Goal: Information Seeking & Learning: Learn about a topic

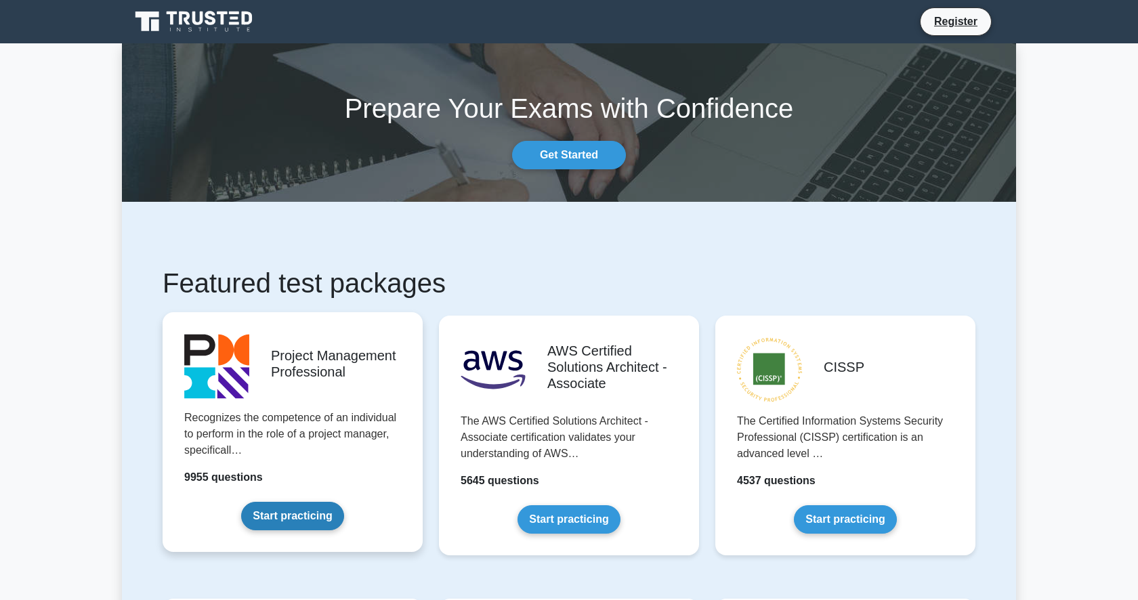
click at [316, 524] on link "Start practicing" at bounding box center [292, 516] width 102 height 28
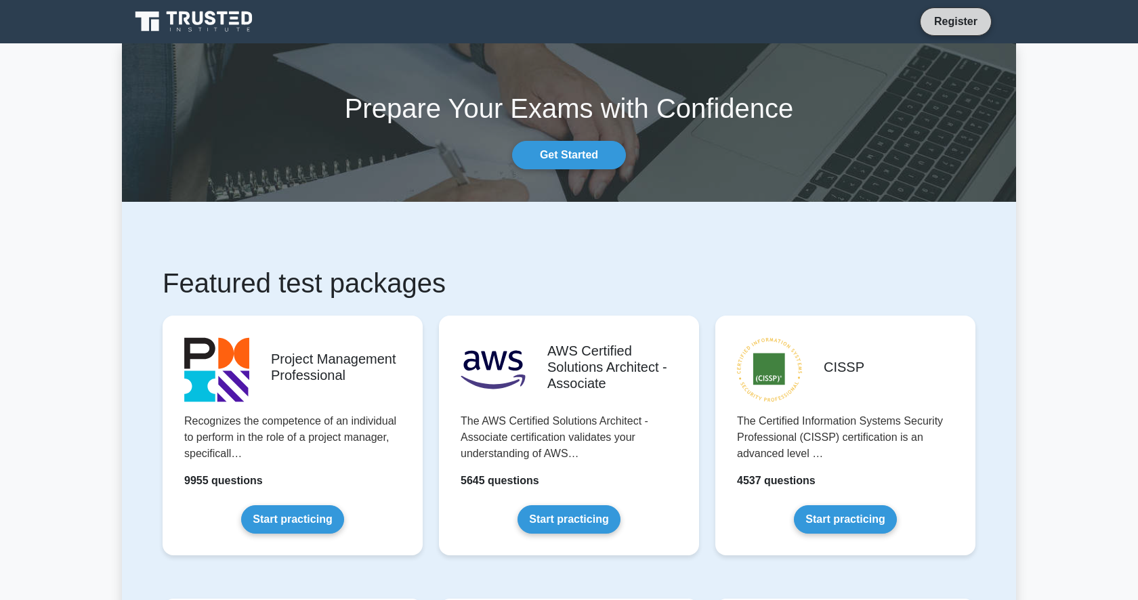
click at [951, 16] on link "Register" at bounding box center [956, 21] width 60 height 17
click at [577, 150] on link "Get Started" at bounding box center [569, 155] width 114 height 28
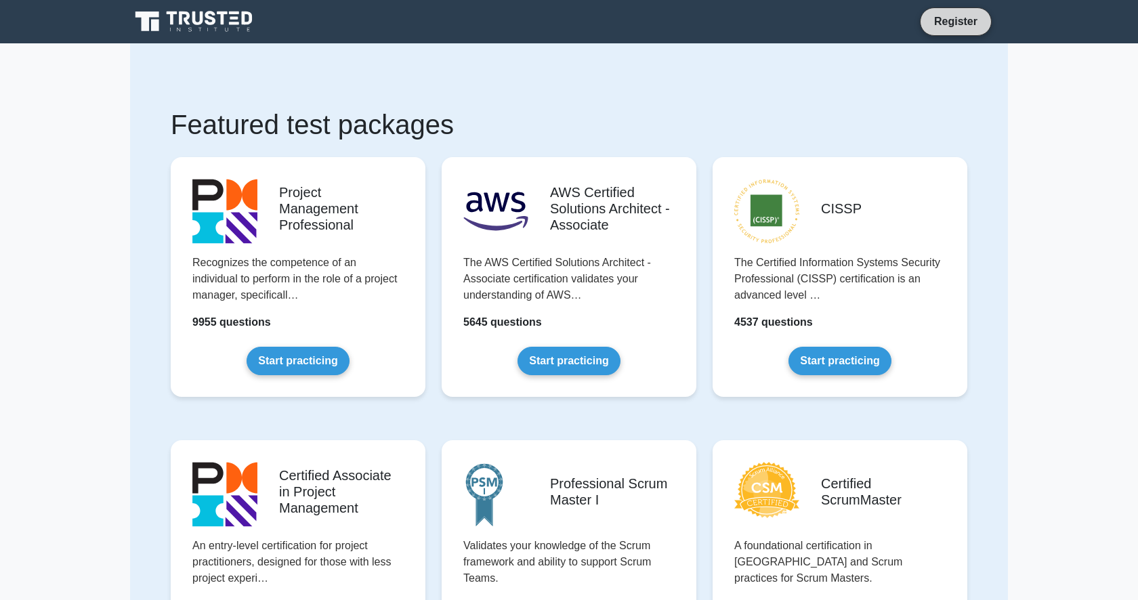
click at [958, 21] on link "Register" at bounding box center [956, 21] width 60 height 17
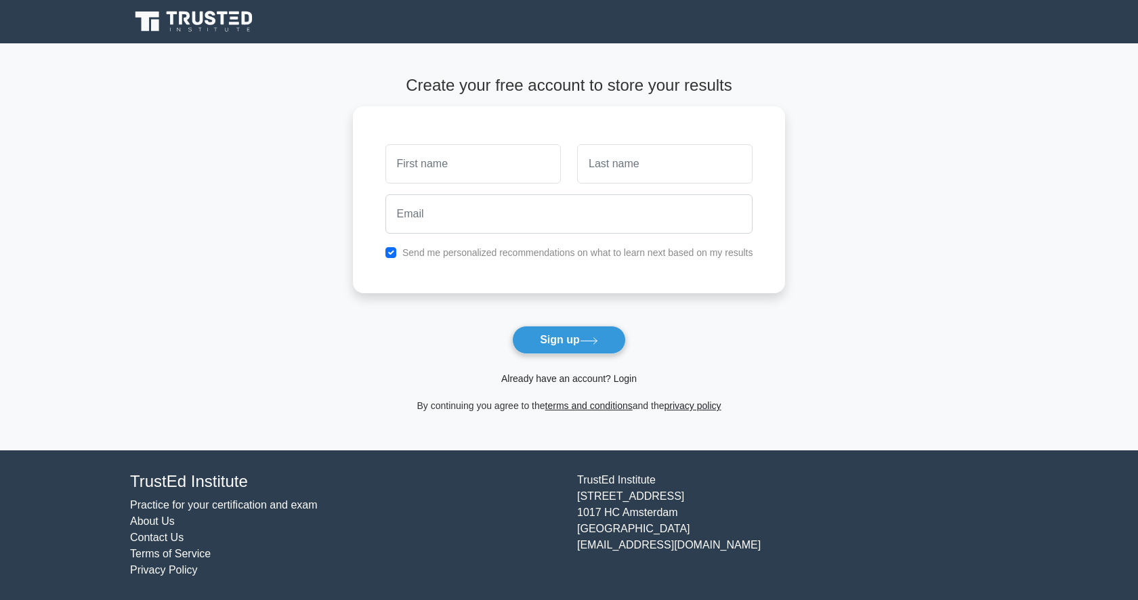
click at [618, 381] on link "Already have an account? Login" at bounding box center [568, 378] width 135 height 11
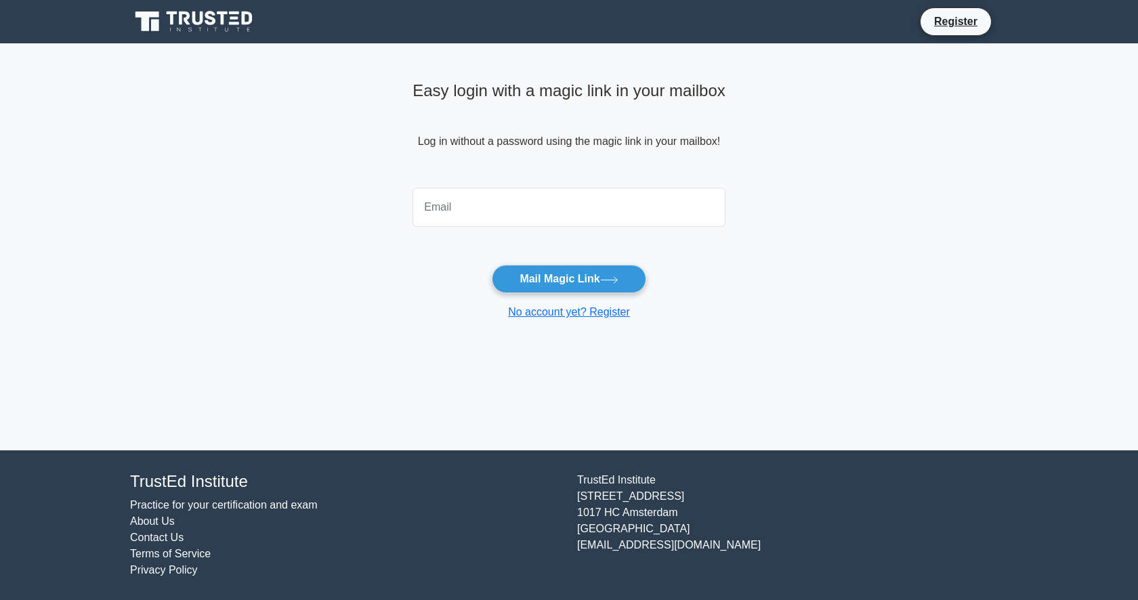
click at [523, 201] on input "email" at bounding box center [568, 207] width 313 height 39
type input "a"
type input "[EMAIL_ADDRESS][DOMAIN_NAME]"
click at [561, 286] on button "Mail Magic Link" at bounding box center [569, 279] width 154 height 28
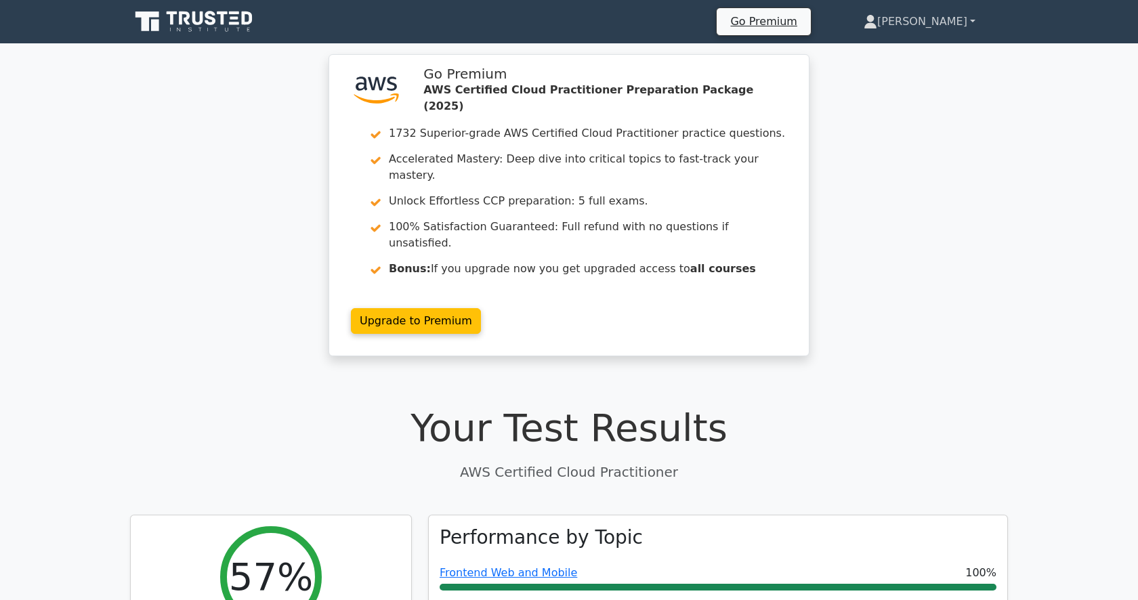
click at [954, 14] on link "[PERSON_NAME]" at bounding box center [919, 21] width 177 height 27
click at [926, 51] on link "Profile" at bounding box center [885, 54] width 107 height 22
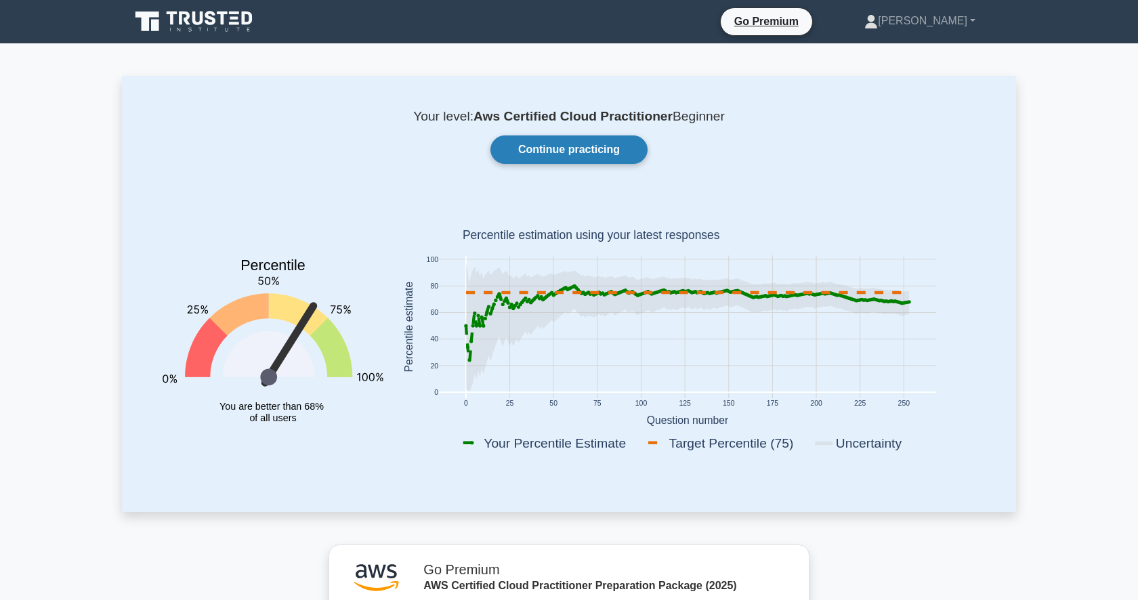
click at [564, 146] on link "Continue practicing" at bounding box center [568, 149] width 157 height 28
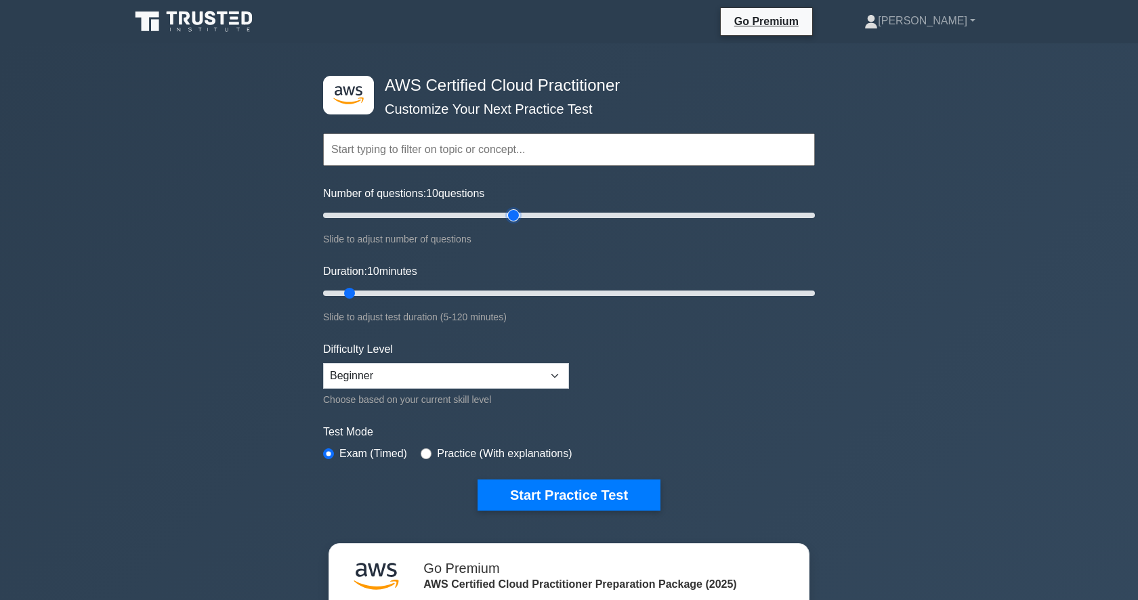
click at [513, 222] on input "Number of questions: 10 questions" at bounding box center [569, 215] width 492 height 16
click at [485, 219] on input "Number of questions: 70 questions" at bounding box center [569, 215] width 492 height 16
type input "65"
click at [478, 219] on input "Number of questions: 65 questions" at bounding box center [569, 215] width 492 height 16
click at [499, 295] on input "Duration: 10 minutes" at bounding box center [569, 293] width 492 height 16
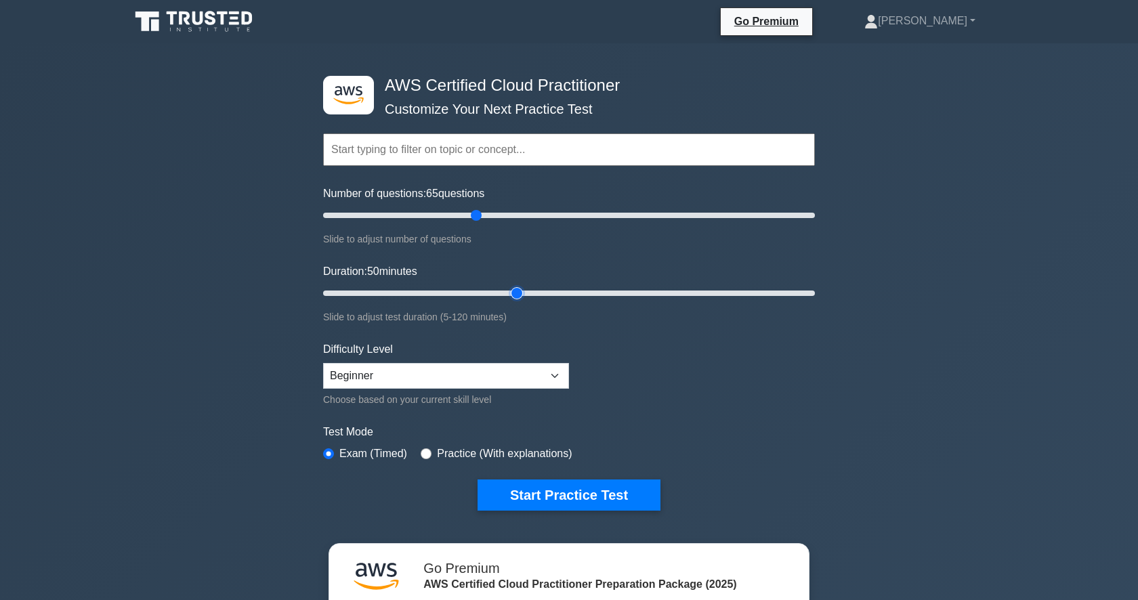
click at [525, 295] on input "Duration: 50 minutes" at bounding box center [569, 293] width 492 height 16
click at [614, 301] on div "Duration: 50 minutes Slide to adjust test duration (5-120 minutes)" at bounding box center [569, 294] width 492 height 62
type input "90"
click at [679, 295] on input "Duration: 90 minutes" at bounding box center [569, 293] width 492 height 16
click at [364, 372] on select "Beginner Intermediate Expert" at bounding box center [446, 376] width 246 height 26
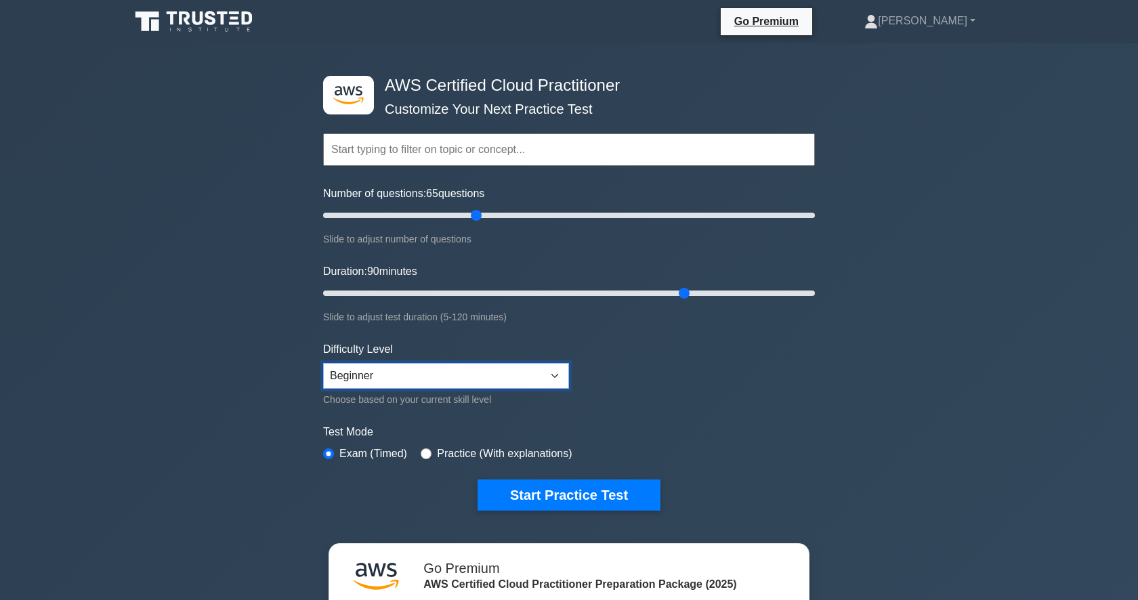
click at [323, 363] on select "Beginner Intermediate Expert" at bounding box center [446, 376] width 246 height 26
click at [206, 442] on div ".st0{fill:#252F3E;} .st1{fill-rule:evenodd;clip-rule:evenodd;fill:#FF9900;} AWS…" at bounding box center [569, 434] width 1138 height 783
click at [431, 452] on input "radio" at bounding box center [426, 453] width 11 height 11
radio input "true"
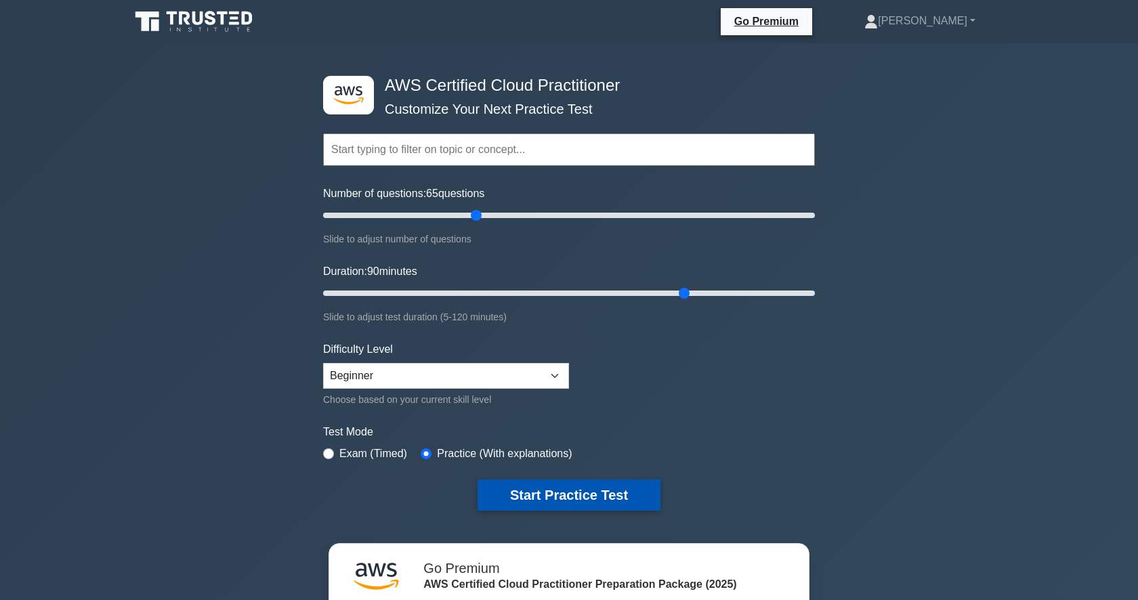
click at [504, 481] on button "Start Practice Test" at bounding box center [568, 494] width 183 height 31
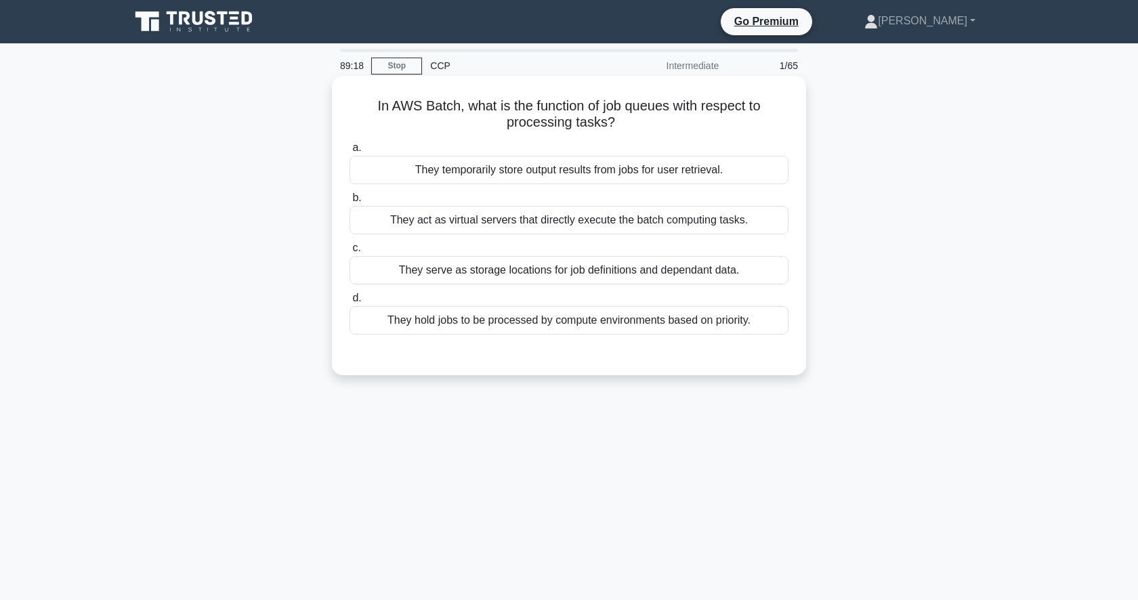
click at [582, 321] on div "They hold jobs to be processed by compute environments based on priority." at bounding box center [568, 320] width 439 height 28
click at [349, 303] on input "d. They hold jobs to be processed by compute environments based on priority." at bounding box center [349, 298] width 0 height 9
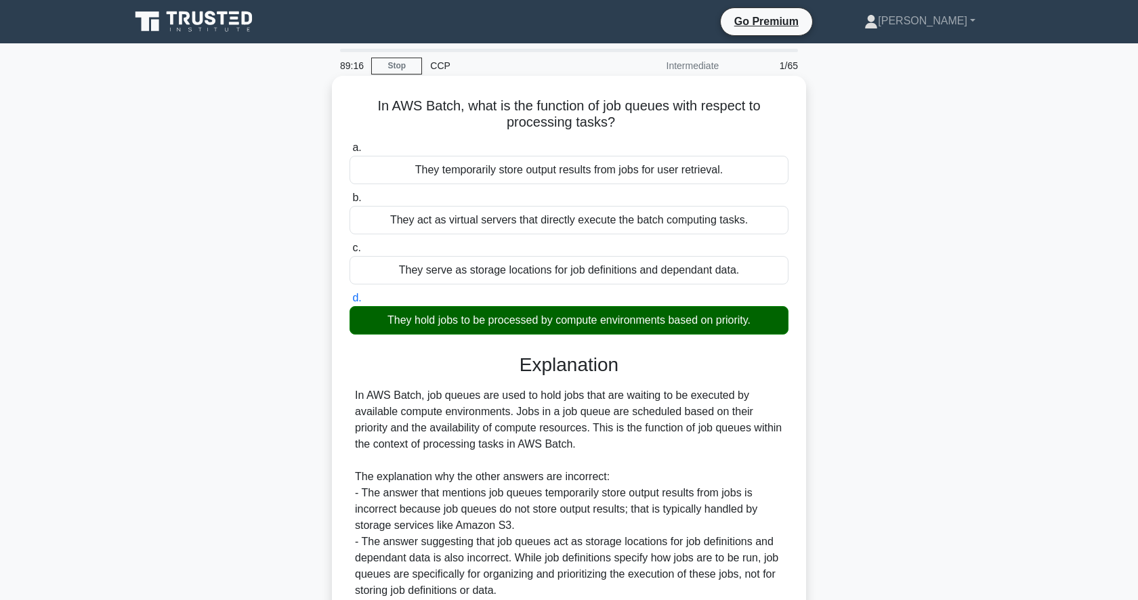
scroll to position [170, 0]
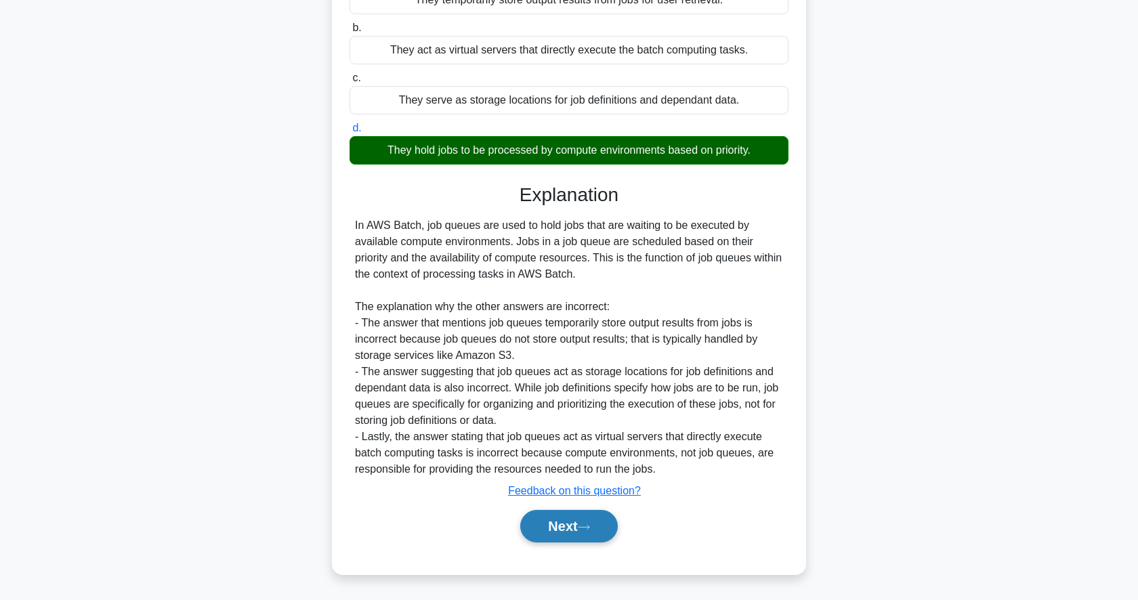
click at [555, 530] on button "Next" at bounding box center [568, 526] width 97 height 33
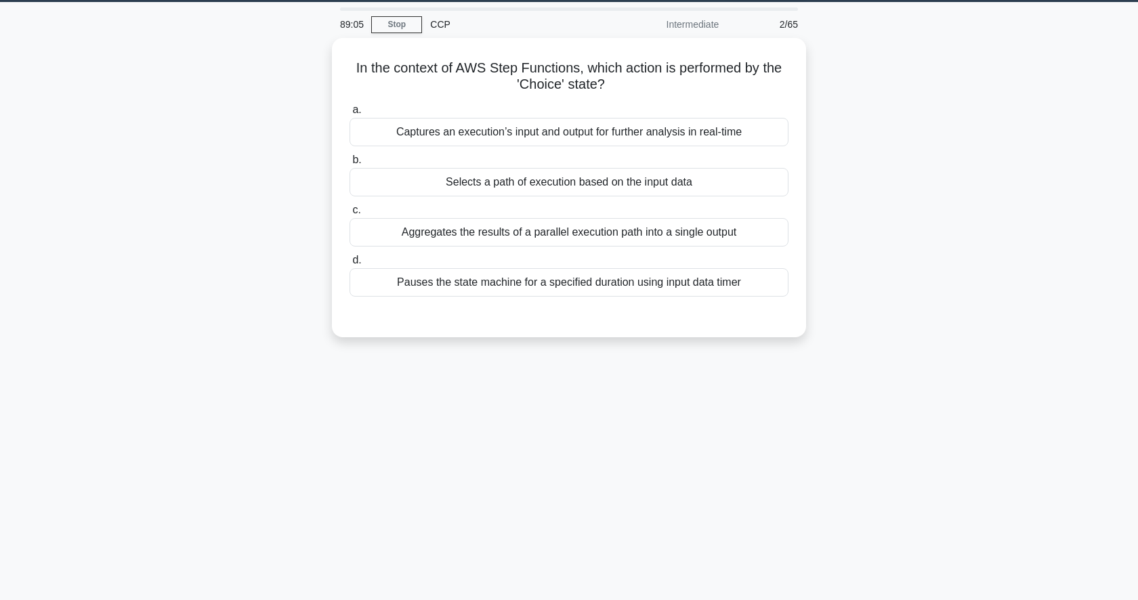
scroll to position [43, 0]
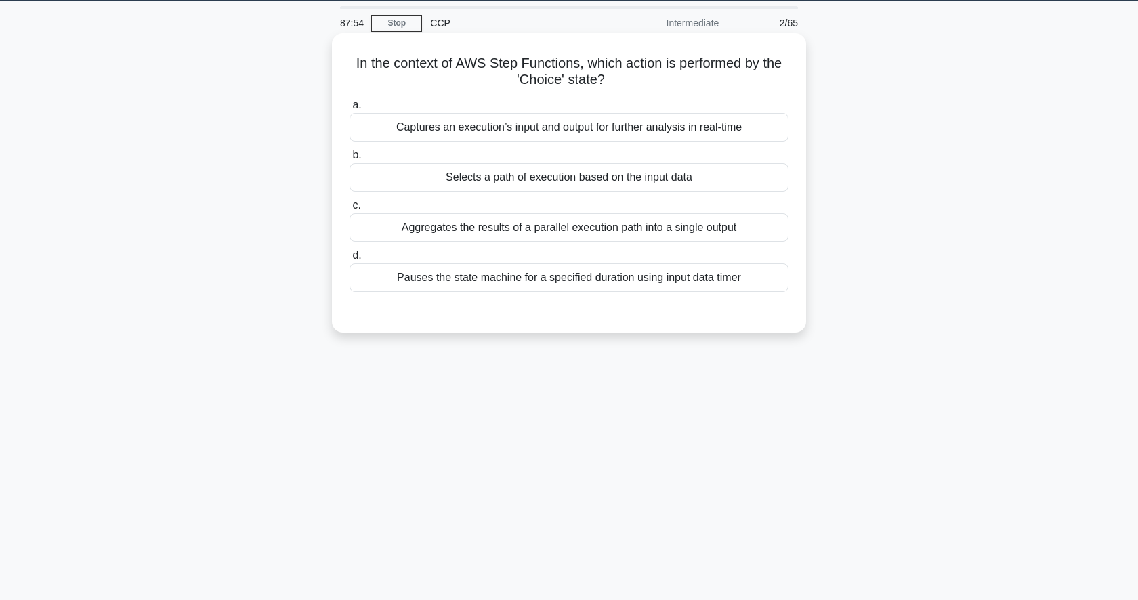
click at [514, 182] on div "Selects a path of execution based on the input data" at bounding box center [568, 177] width 439 height 28
click at [349, 160] on input "b. Selects a path of execution based on the input data" at bounding box center [349, 155] width 0 height 9
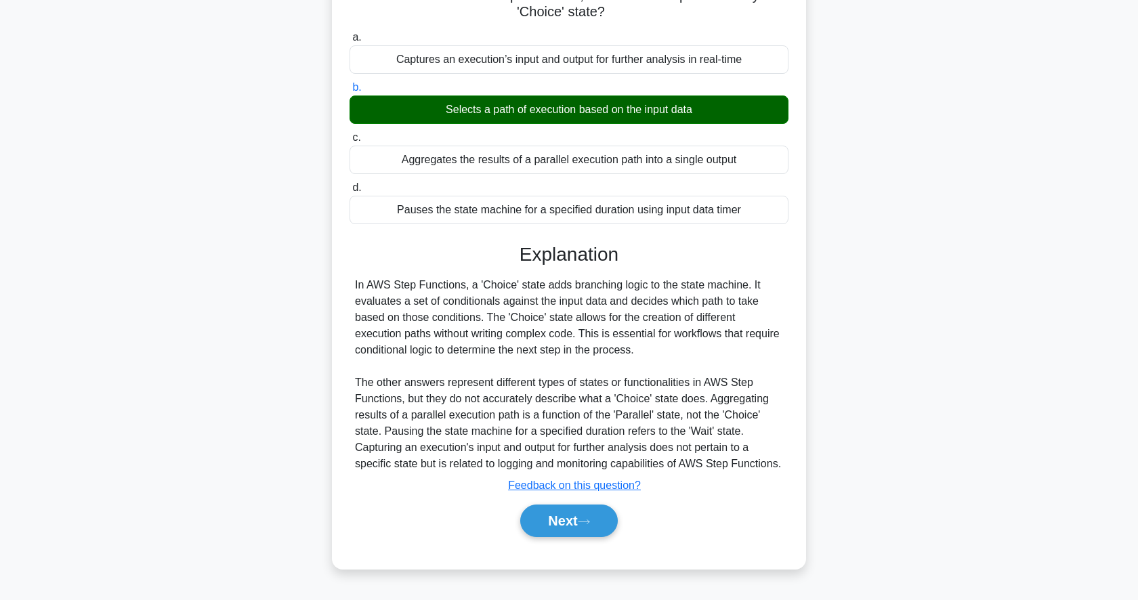
scroll to position [131, 0]
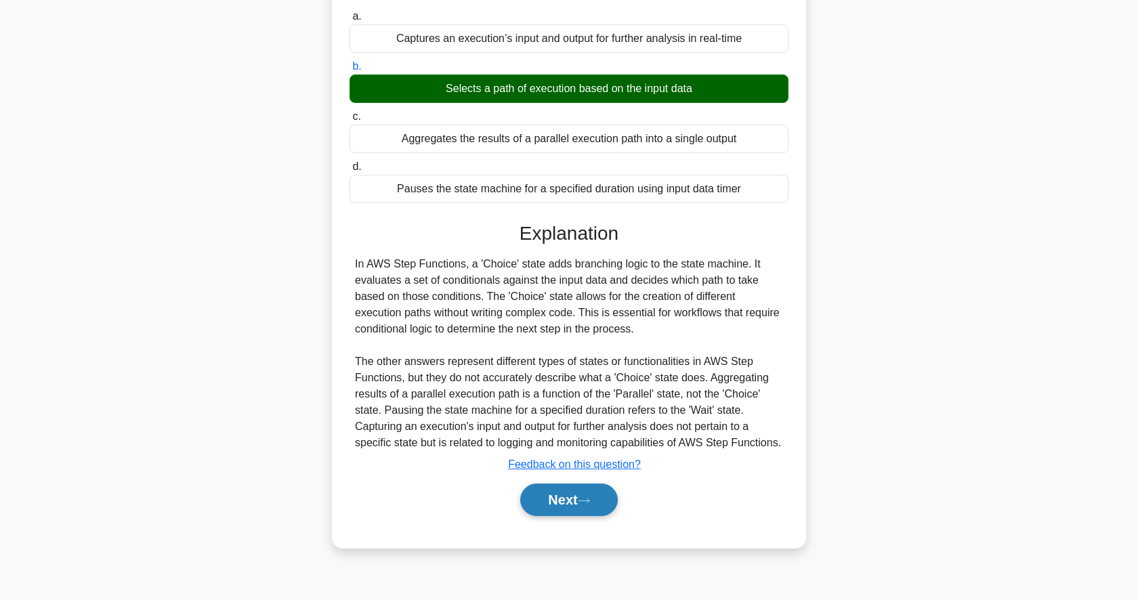
click at [555, 502] on button "Next" at bounding box center [568, 500] width 97 height 33
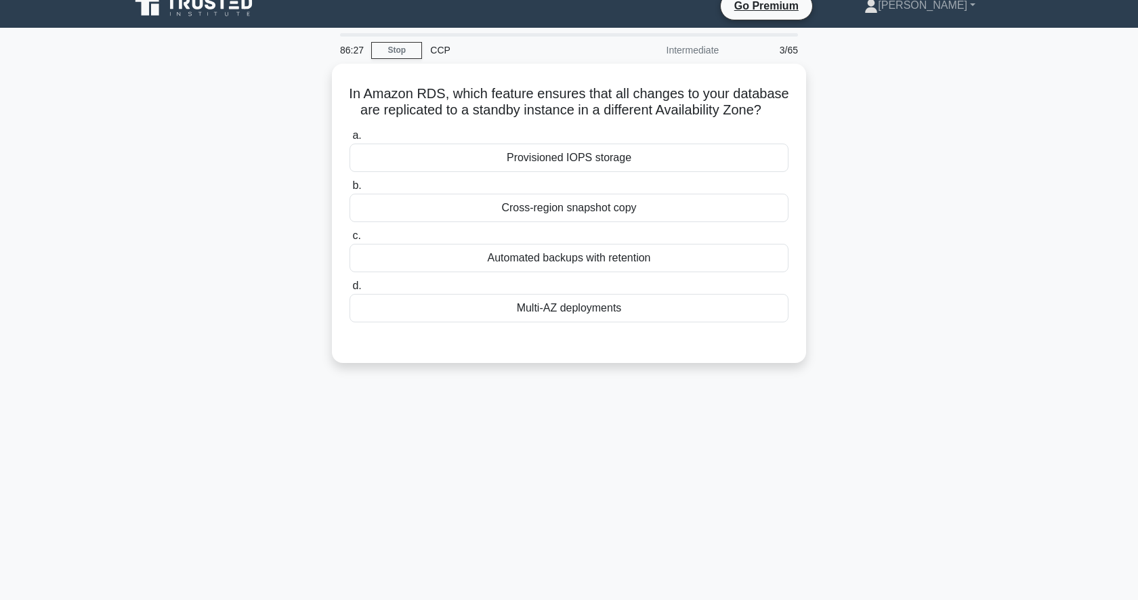
scroll to position [11, 0]
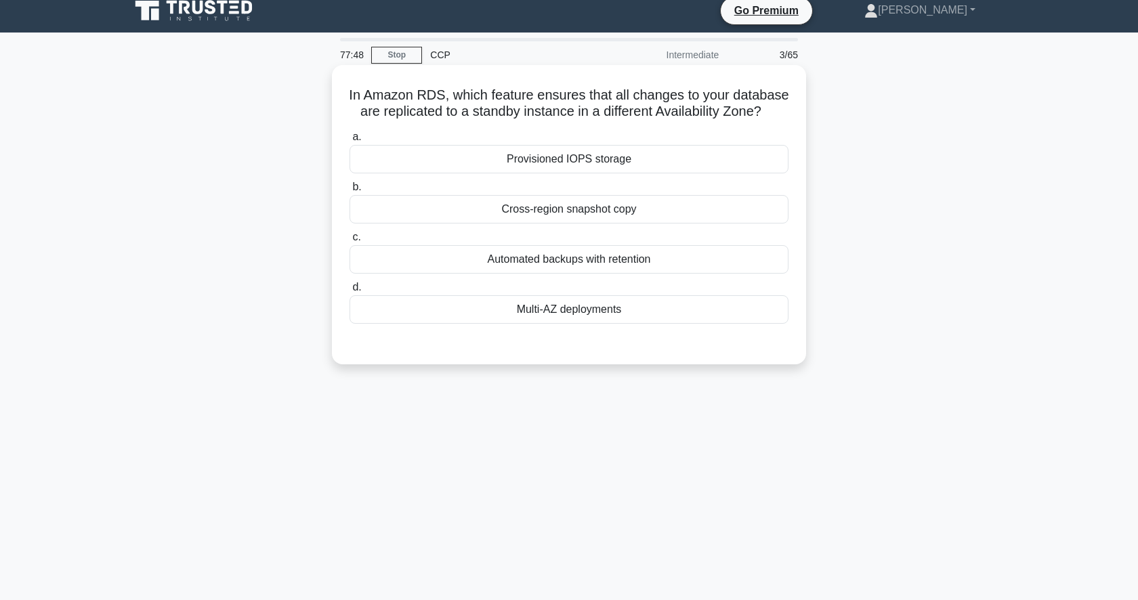
click at [660, 211] on div "Cross-region snapshot copy" at bounding box center [568, 209] width 439 height 28
click at [349, 192] on input "b. Cross-region snapshot copy" at bounding box center [349, 187] width 0 height 9
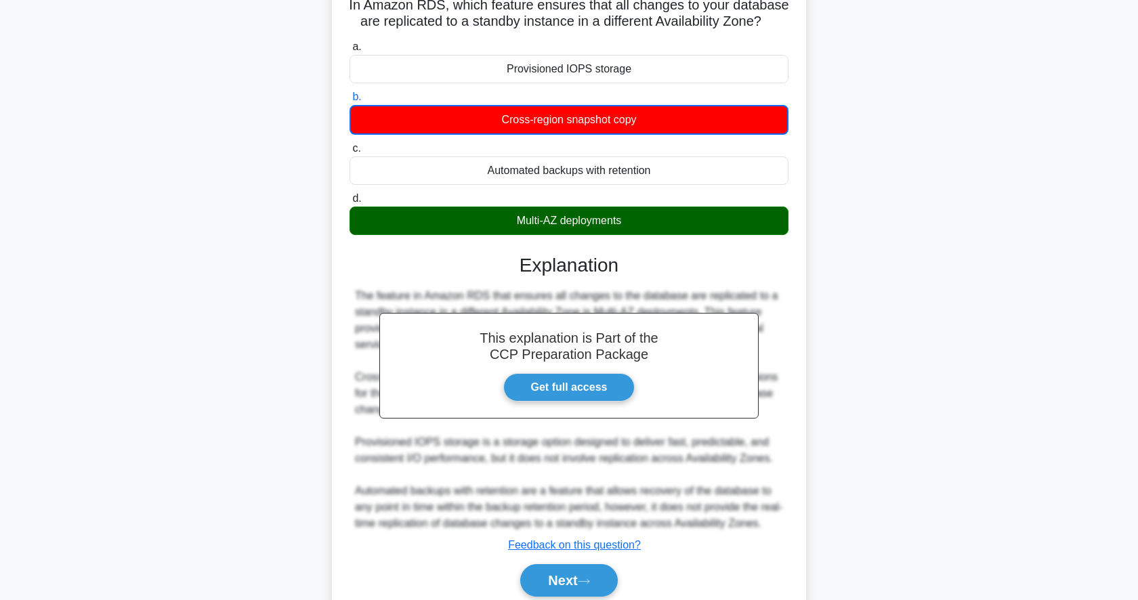
scroll to position [155, 0]
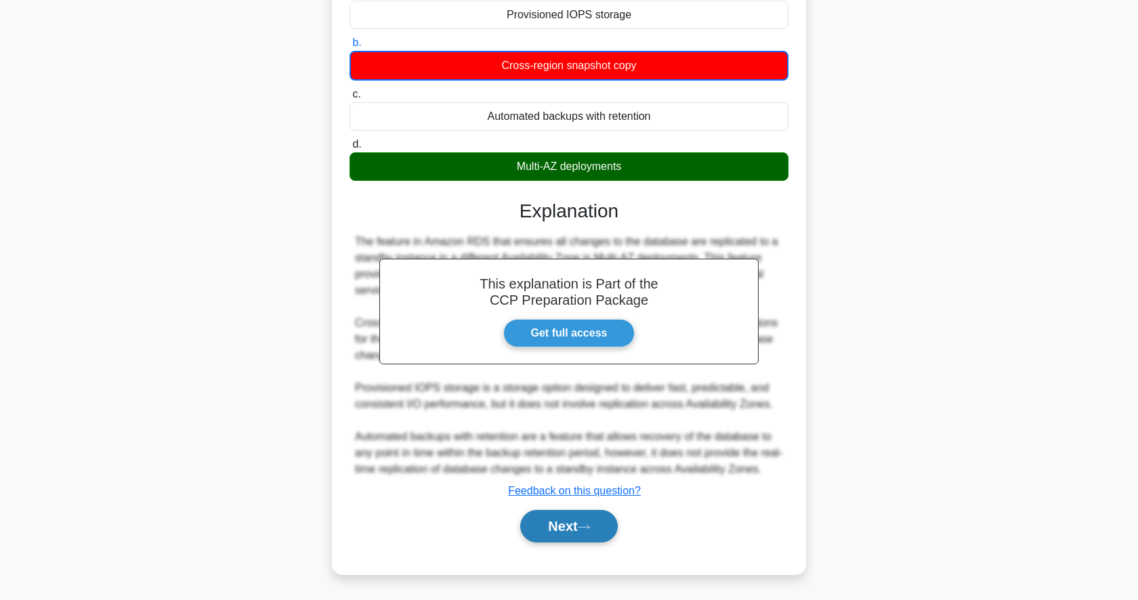
click at [571, 528] on button "Next" at bounding box center [568, 526] width 97 height 33
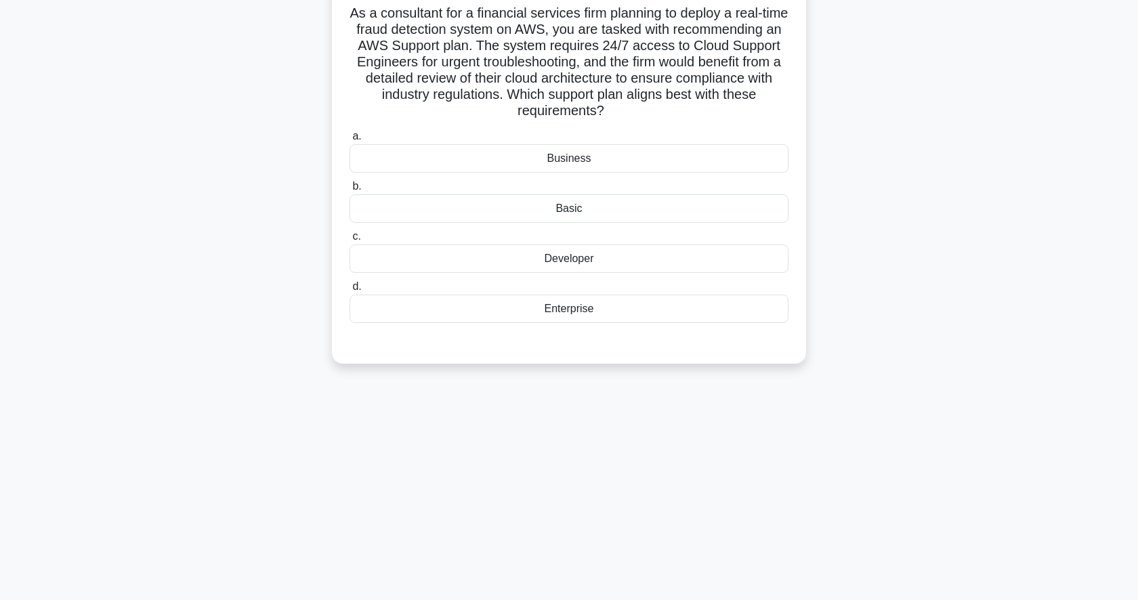
scroll to position [0, 0]
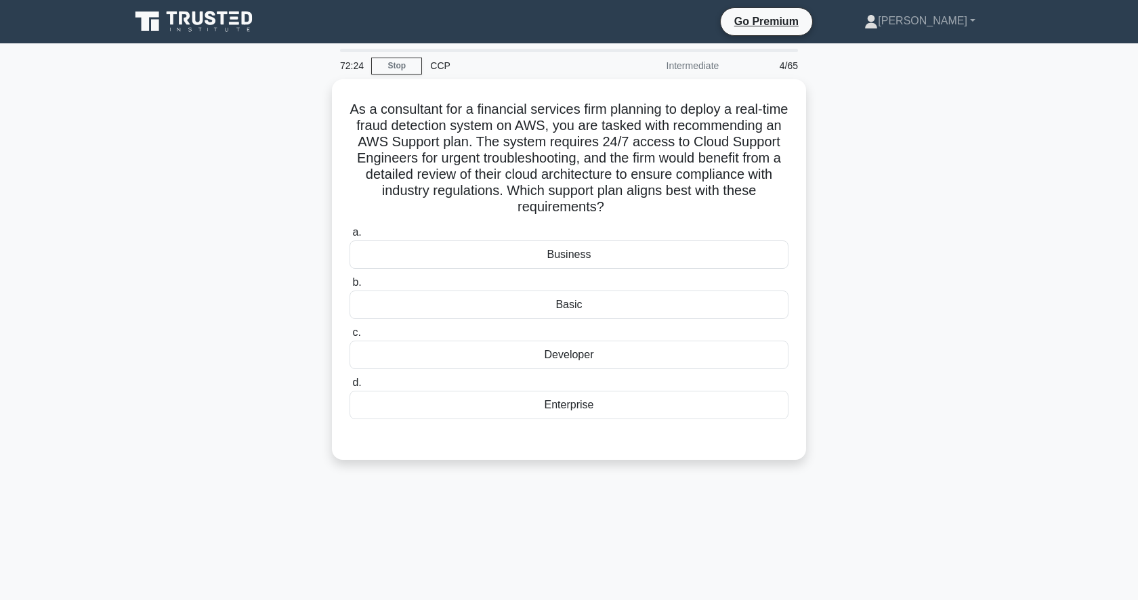
click at [964, 360] on div "As a consultant for a financial services firm planning to deploy a real-time fr…" at bounding box center [569, 277] width 894 height 397
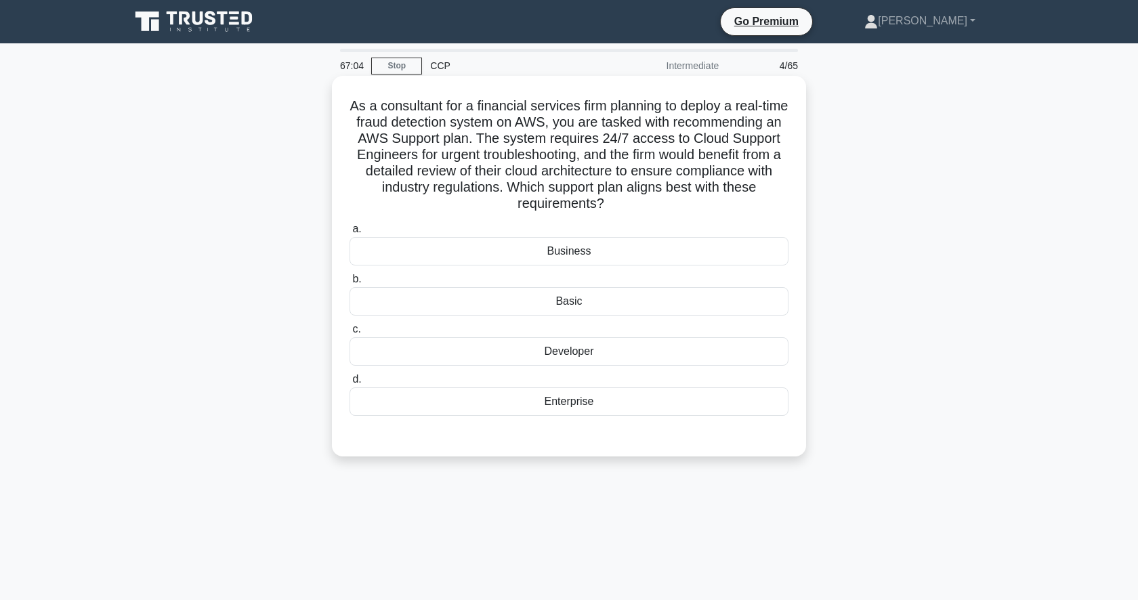
click at [628, 406] on div "Enterprise" at bounding box center [568, 401] width 439 height 28
click at [349, 384] on input "d. Enterprise" at bounding box center [349, 379] width 0 height 9
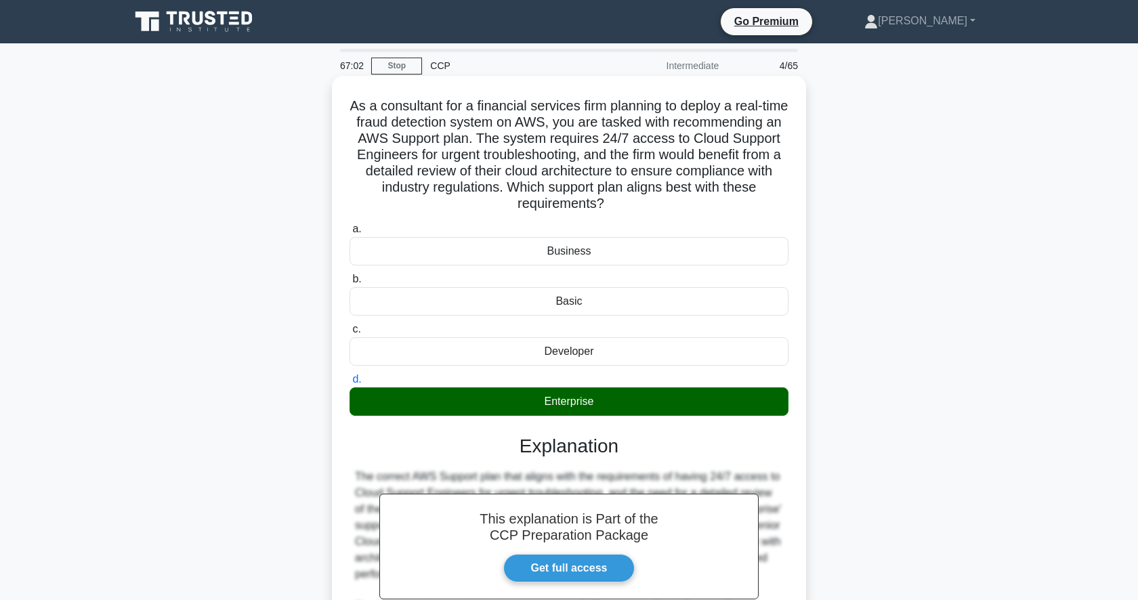
scroll to position [251, 0]
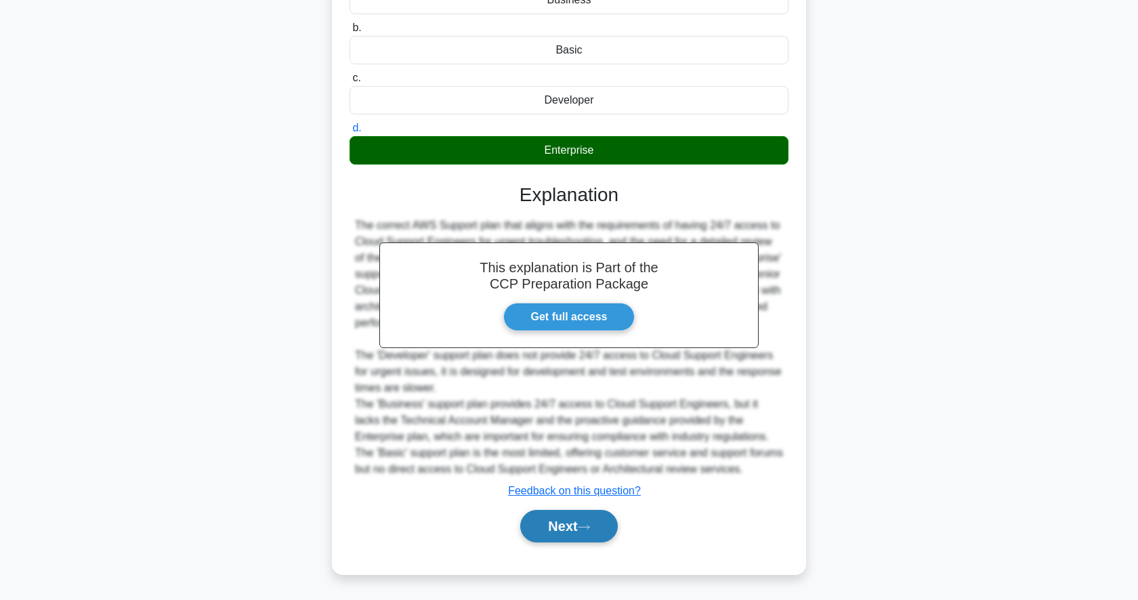
click at [552, 528] on button "Next" at bounding box center [568, 526] width 97 height 33
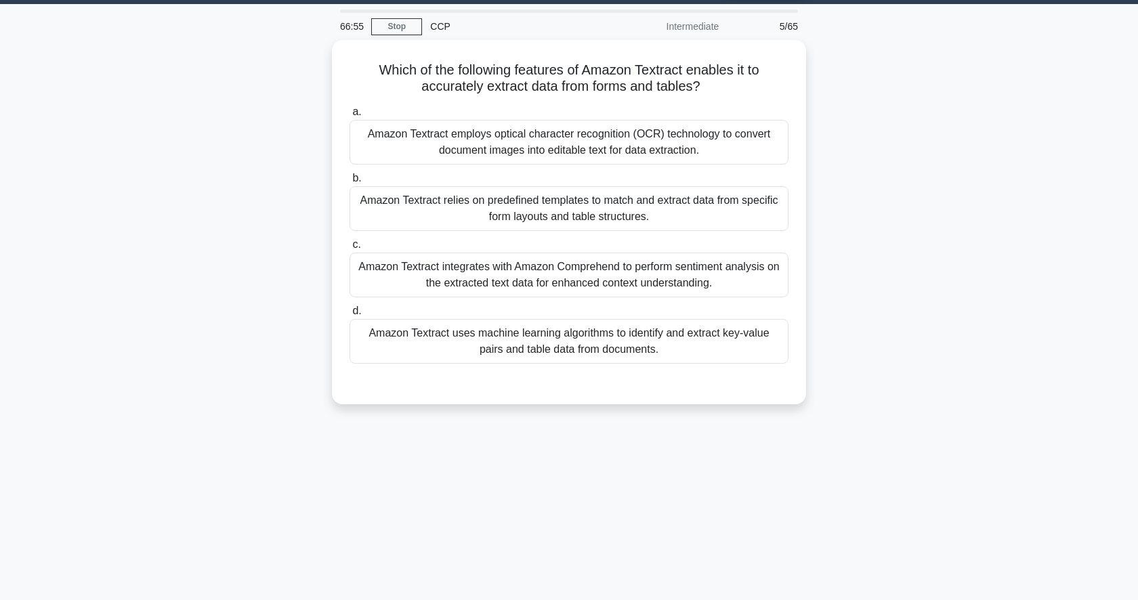
scroll to position [0, 0]
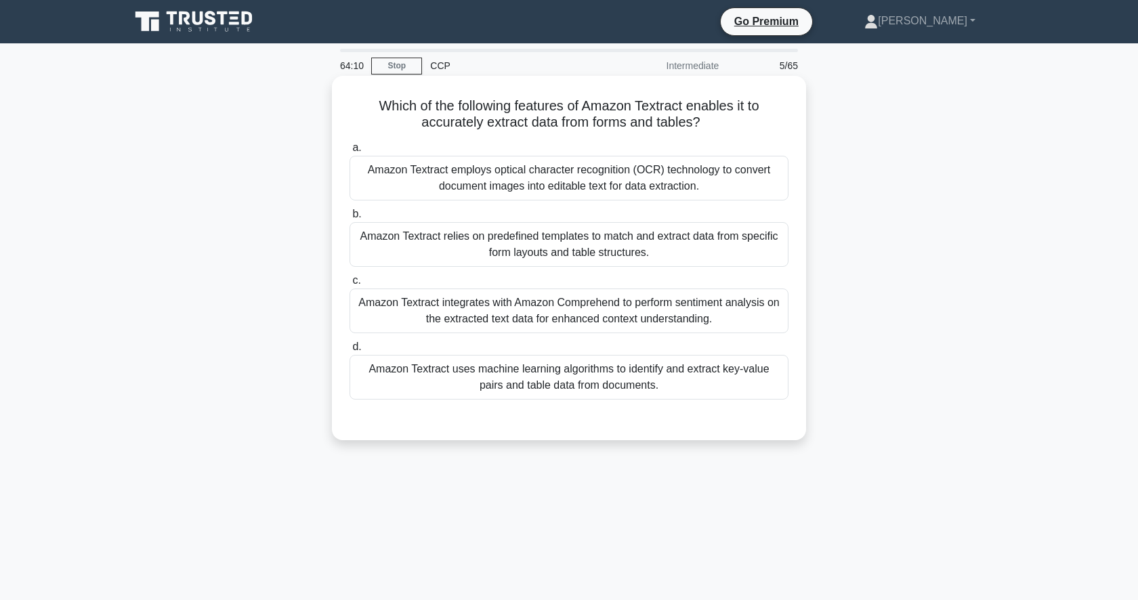
click at [611, 372] on div "Amazon Textract uses machine learning algorithms to identify and extract key-va…" at bounding box center [568, 377] width 439 height 45
click at [349, 351] on input "d. Amazon Textract uses machine learning algorithms to identify and extract key…" at bounding box center [349, 347] width 0 height 9
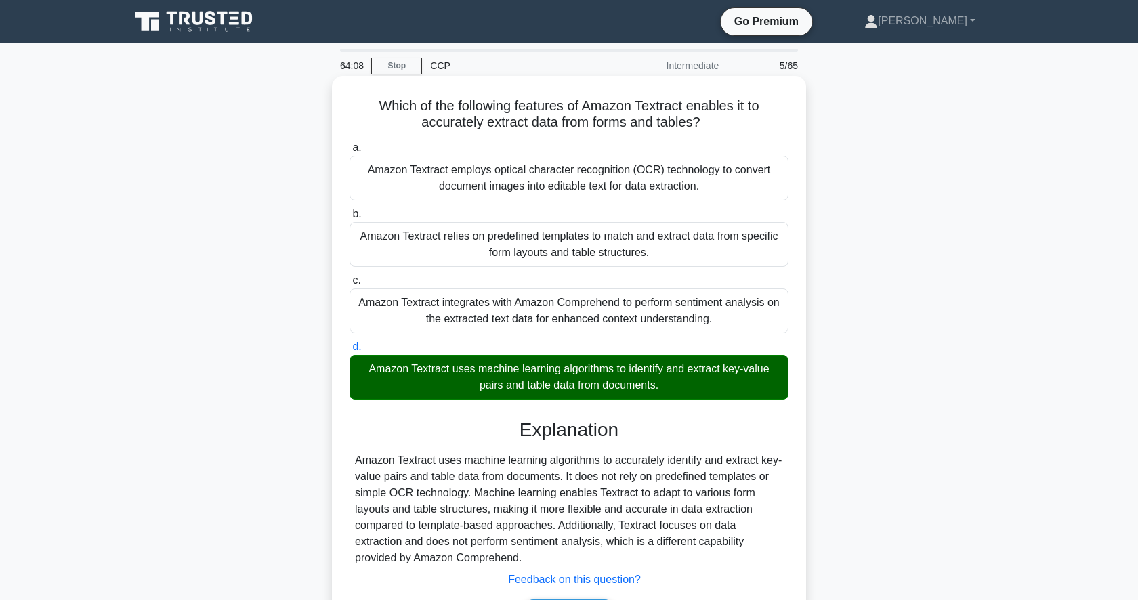
scroll to position [131, 0]
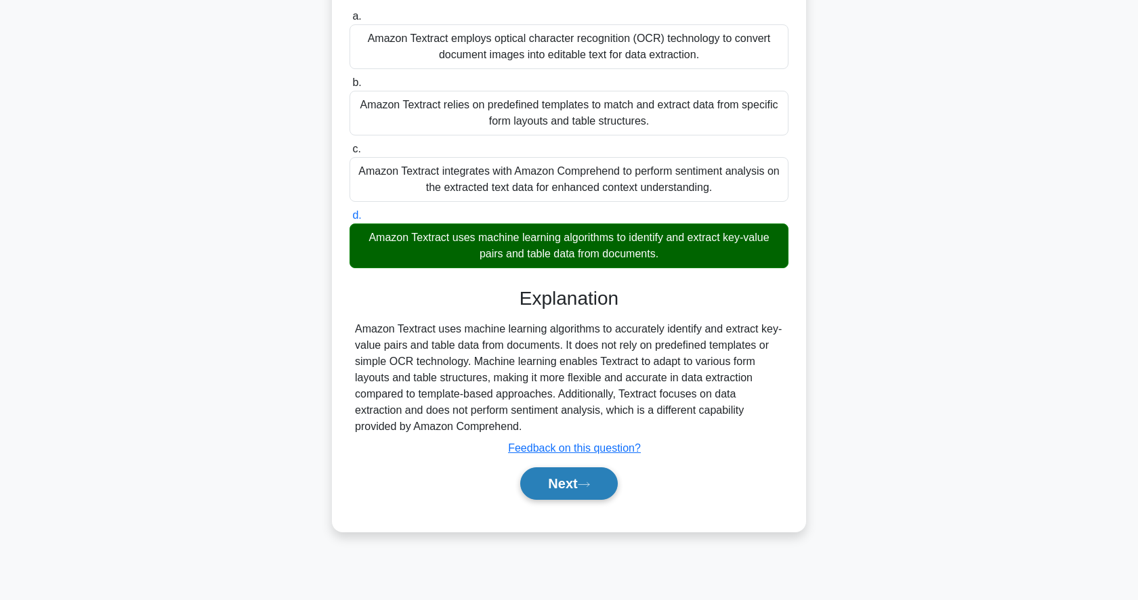
click at [575, 490] on button "Next" at bounding box center [568, 483] width 97 height 33
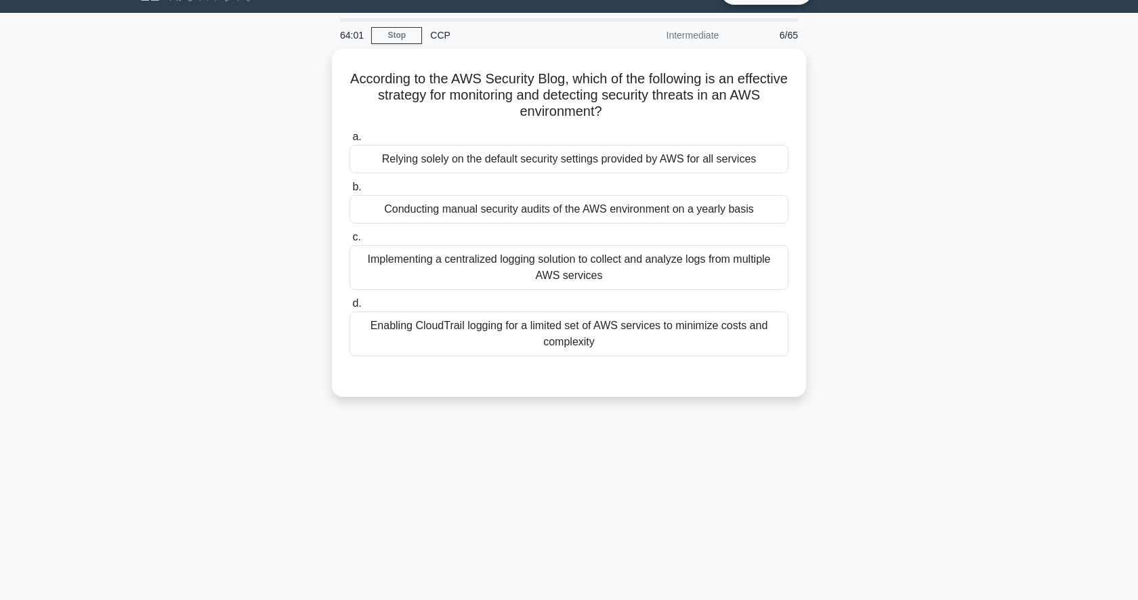
scroll to position [29, 0]
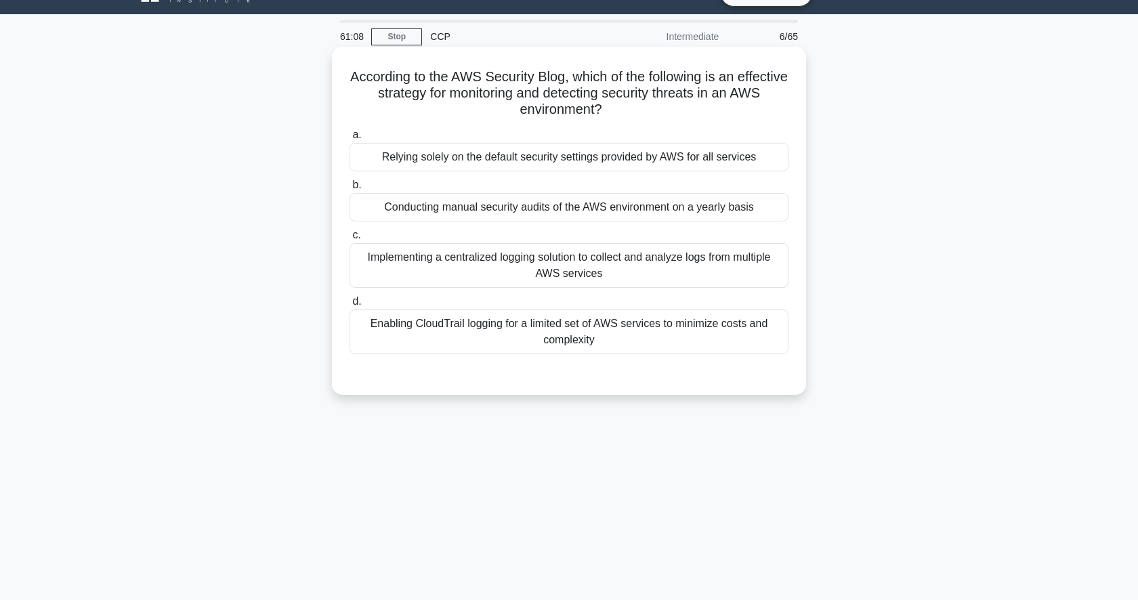
click at [621, 284] on div "Implementing a centralized logging solution to collect and analyze logs from mu…" at bounding box center [568, 265] width 439 height 45
click at [349, 240] on input "c. Implementing a centralized logging solution to collect and analyze logs from…" at bounding box center [349, 235] width 0 height 9
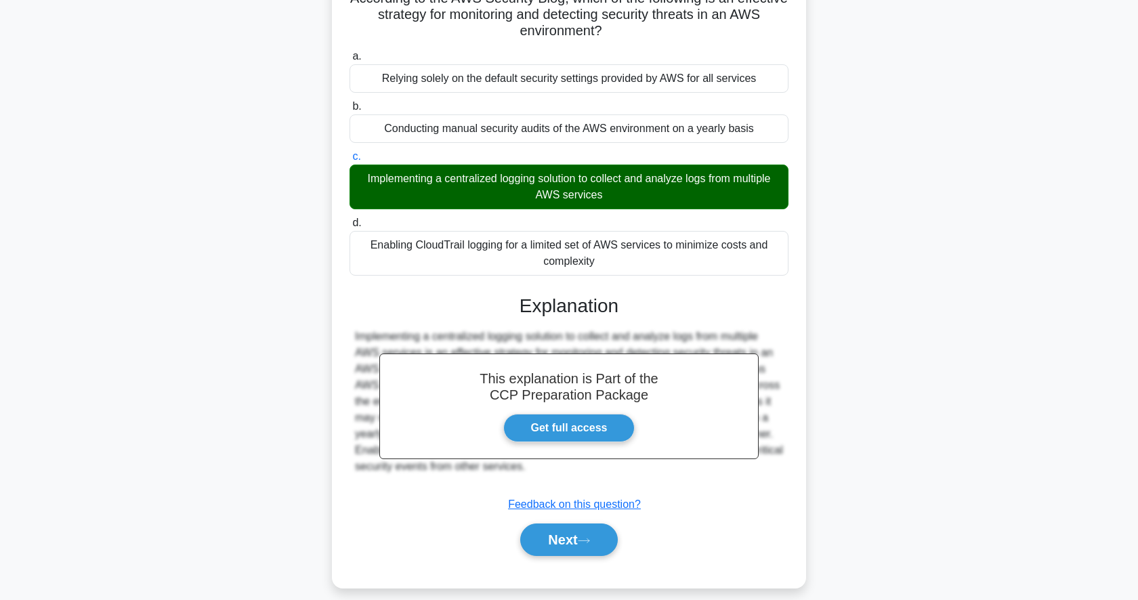
scroll to position [131, 0]
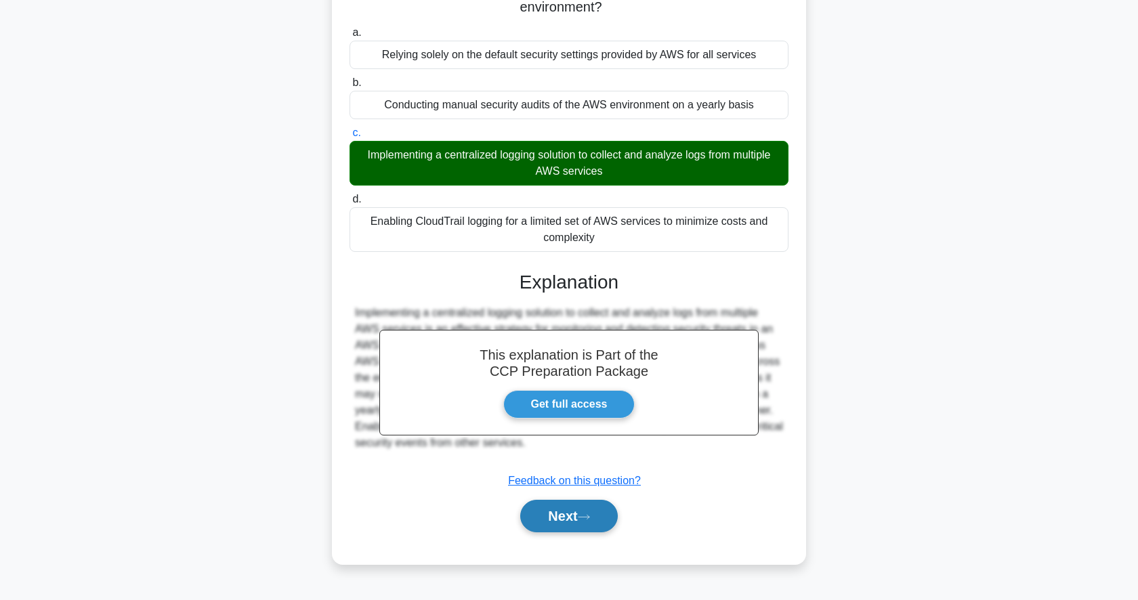
click at [555, 517] on button "Next" at bounding box center [568, 516] width 97 height 33
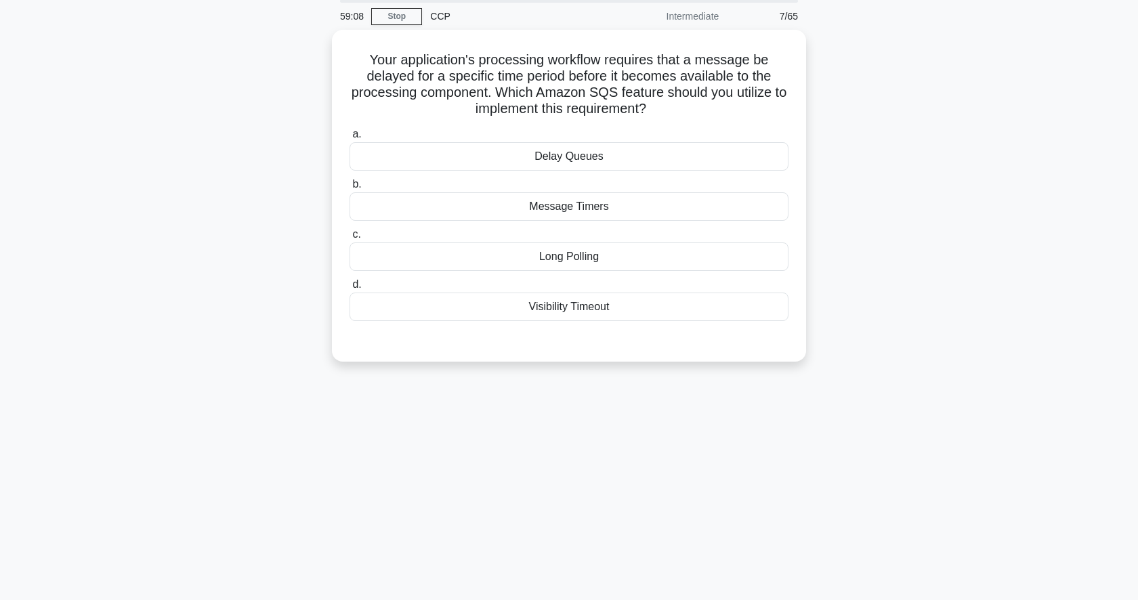
scroll to position [50, 0]
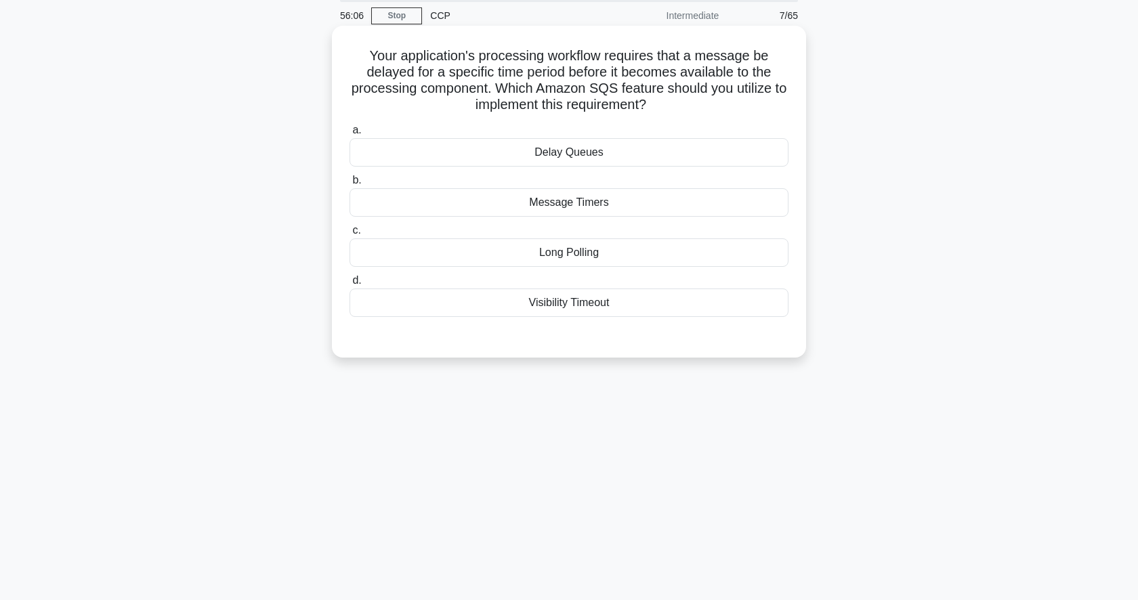
click at [626, 247] on div "Long Polling" at bounding box center [568, 252] width 439 height 28
click at [349, 235] on input "c. Long Polling" at bounding box center [349, 230] width 0 height 9
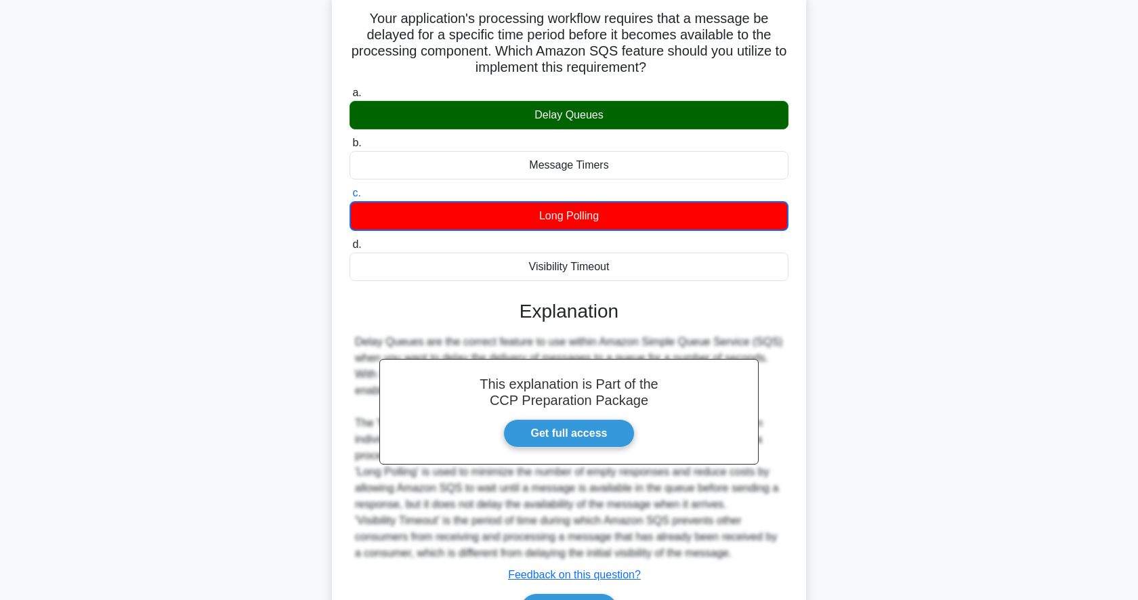
scroll to position [171, 0]
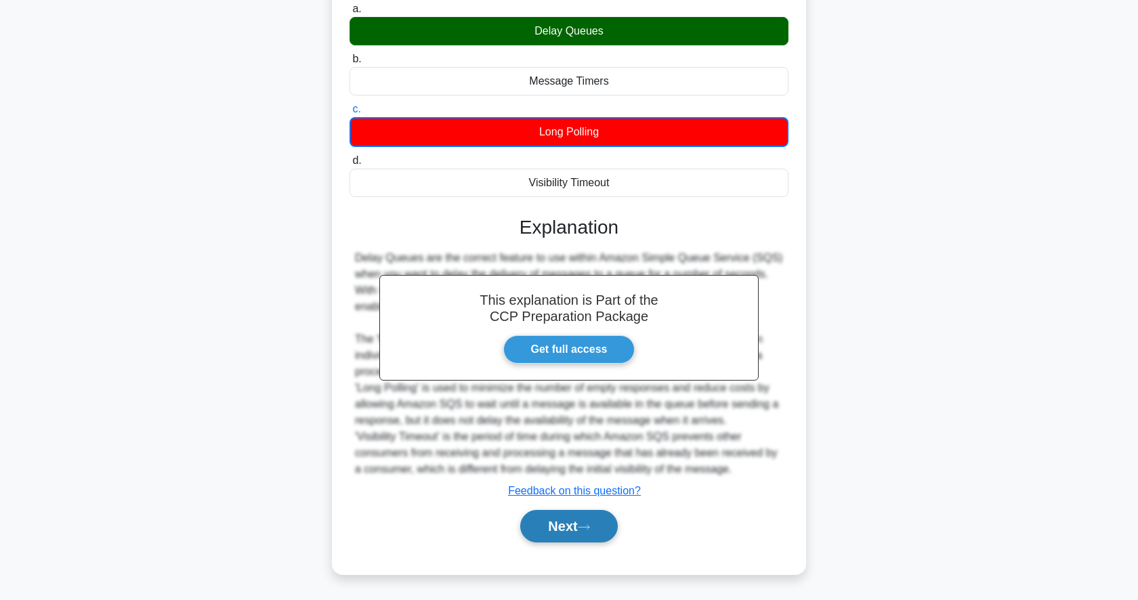
click at [573, 527] on button "Next" at bounding box center [568, 526] width 97 height 33
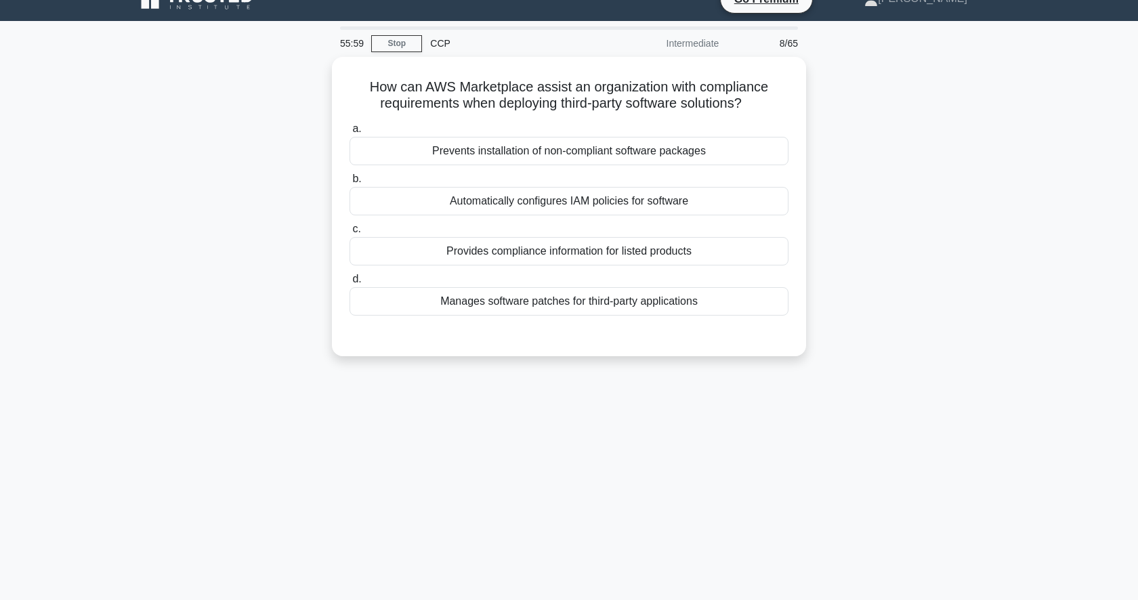
scroll to position [0, 0]
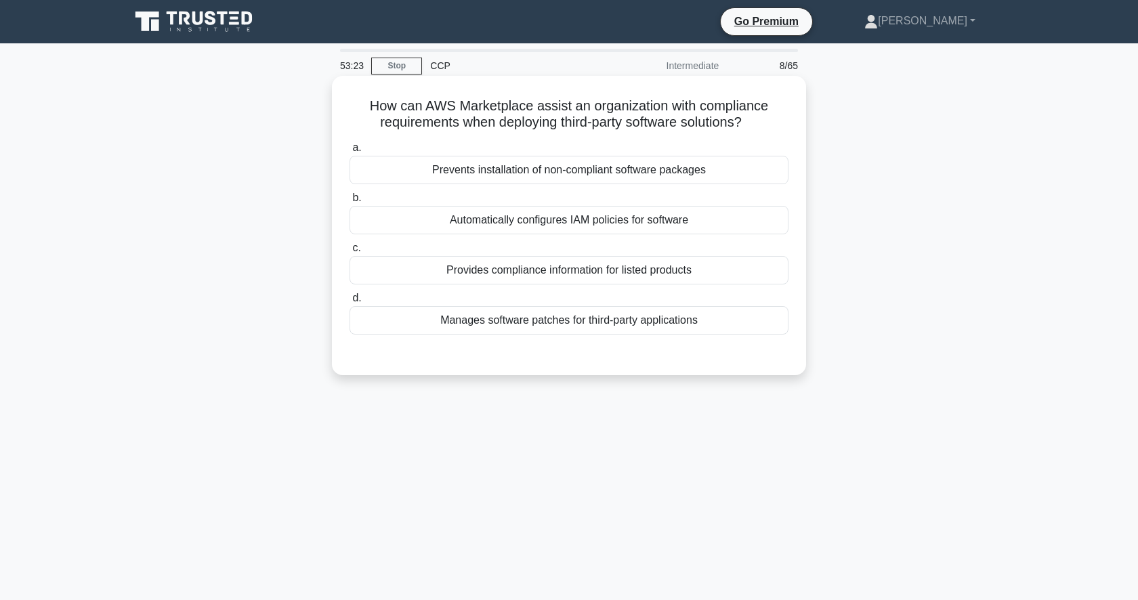
click at [660, 169] on div "Prevents installation of non-compliant software packages" at bounding box center [568, 170] width 439 height 28
click at [349, 152] on input "a. Prevents installation of non-compliant software packages" at bounding box center [349, 148] width 0 height 9
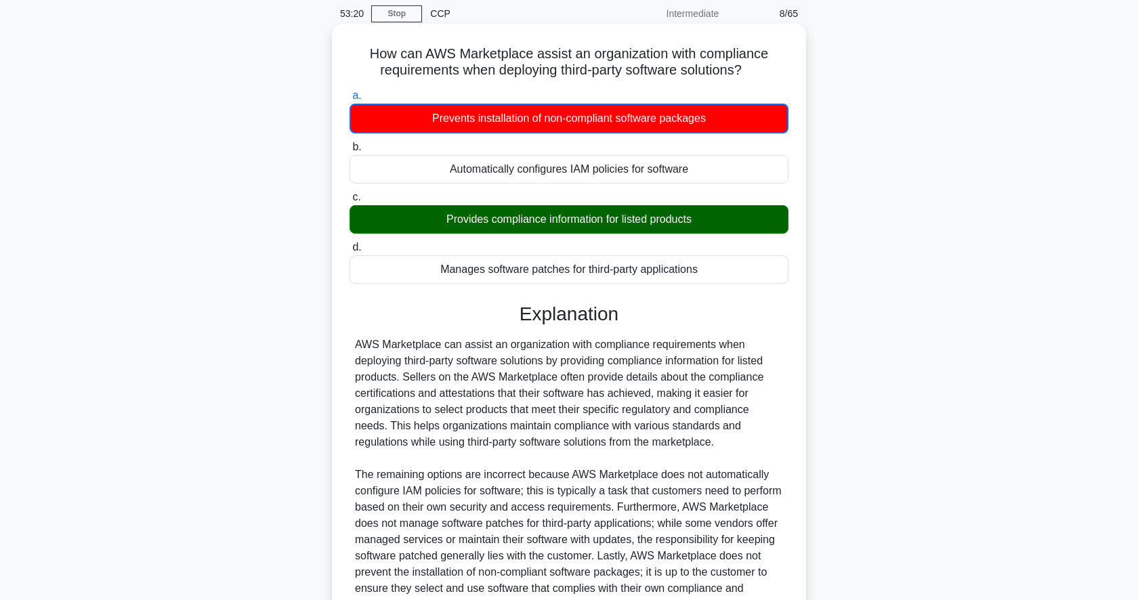
scroll to position [188, 0]
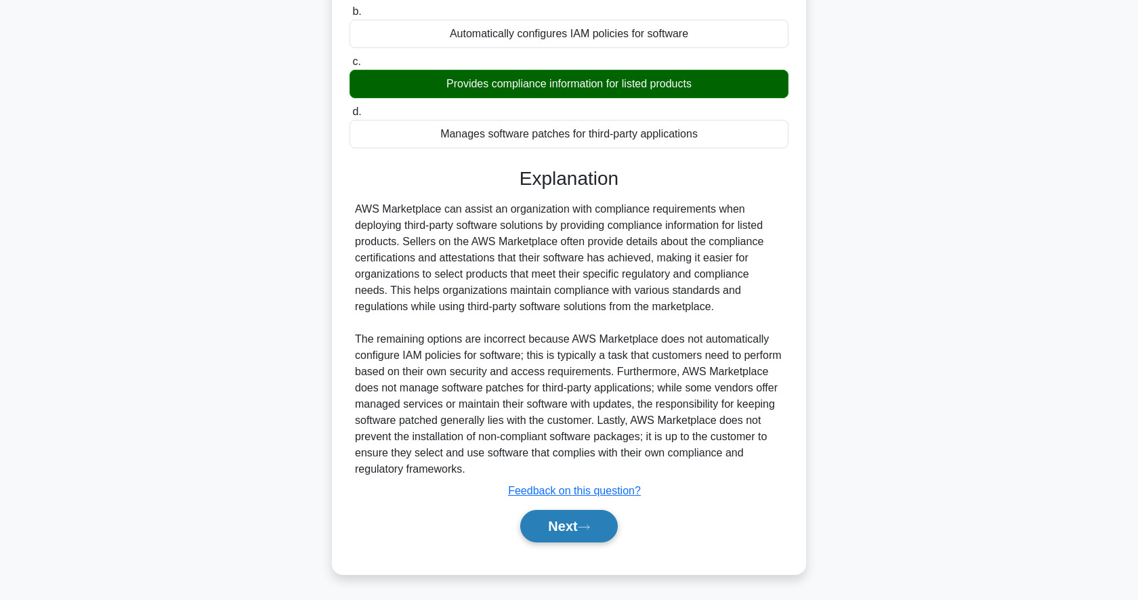
click at [572, 521] on button "Next" at bounding box center [568, 526] width 97 height 33
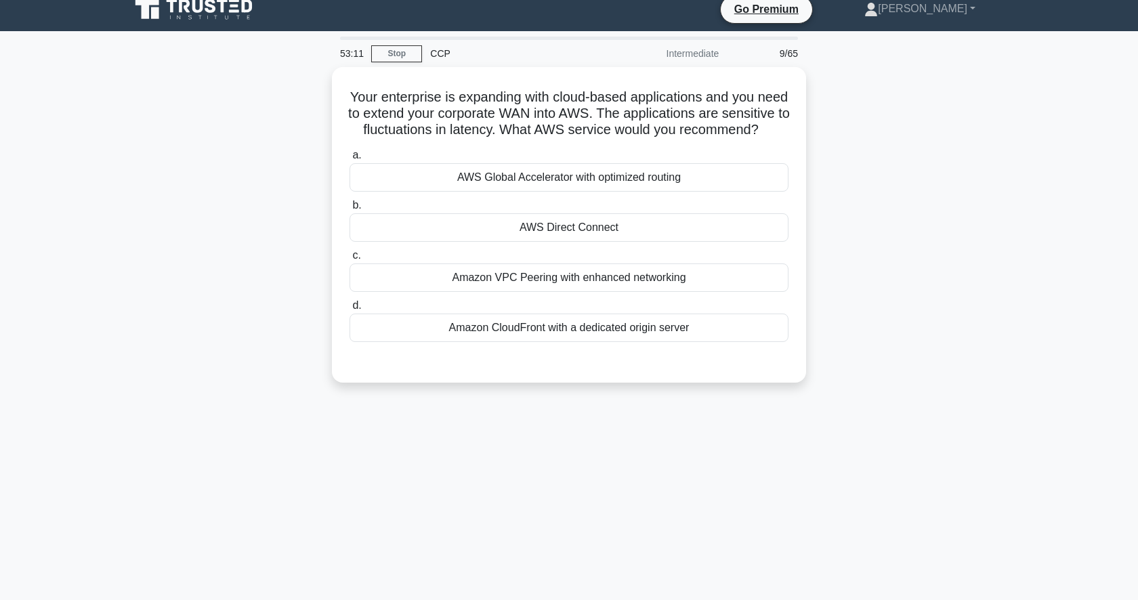
scroll to position [0, 0]
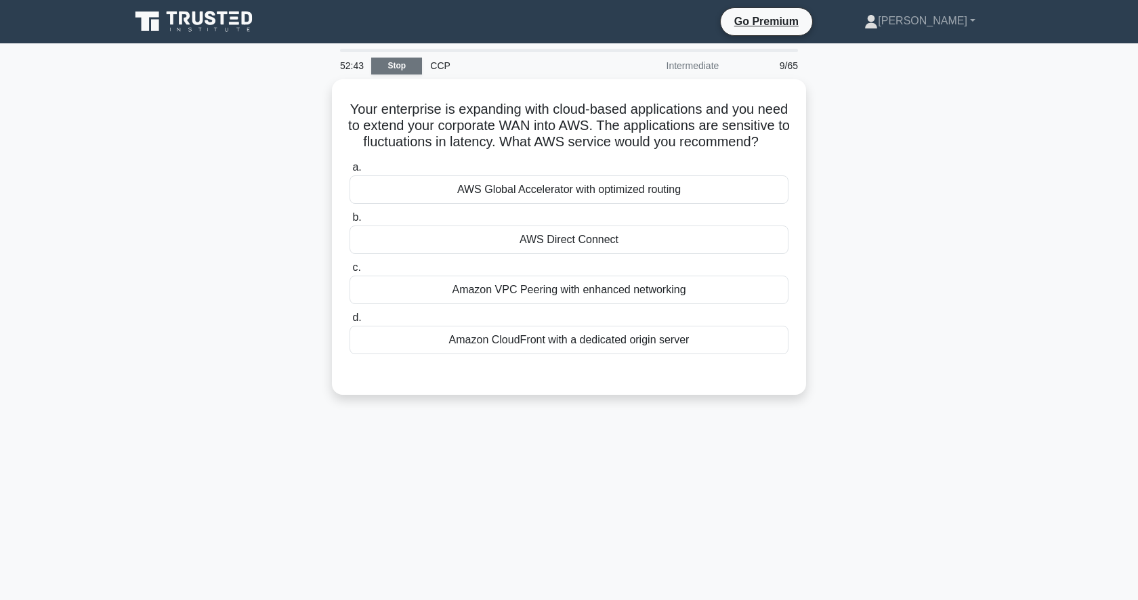
click at [410, 66] on link "Stop" at bounding box center [396, 66] width 51 height 17
